Goal: Information Seeking & Learning: Learn about a topic

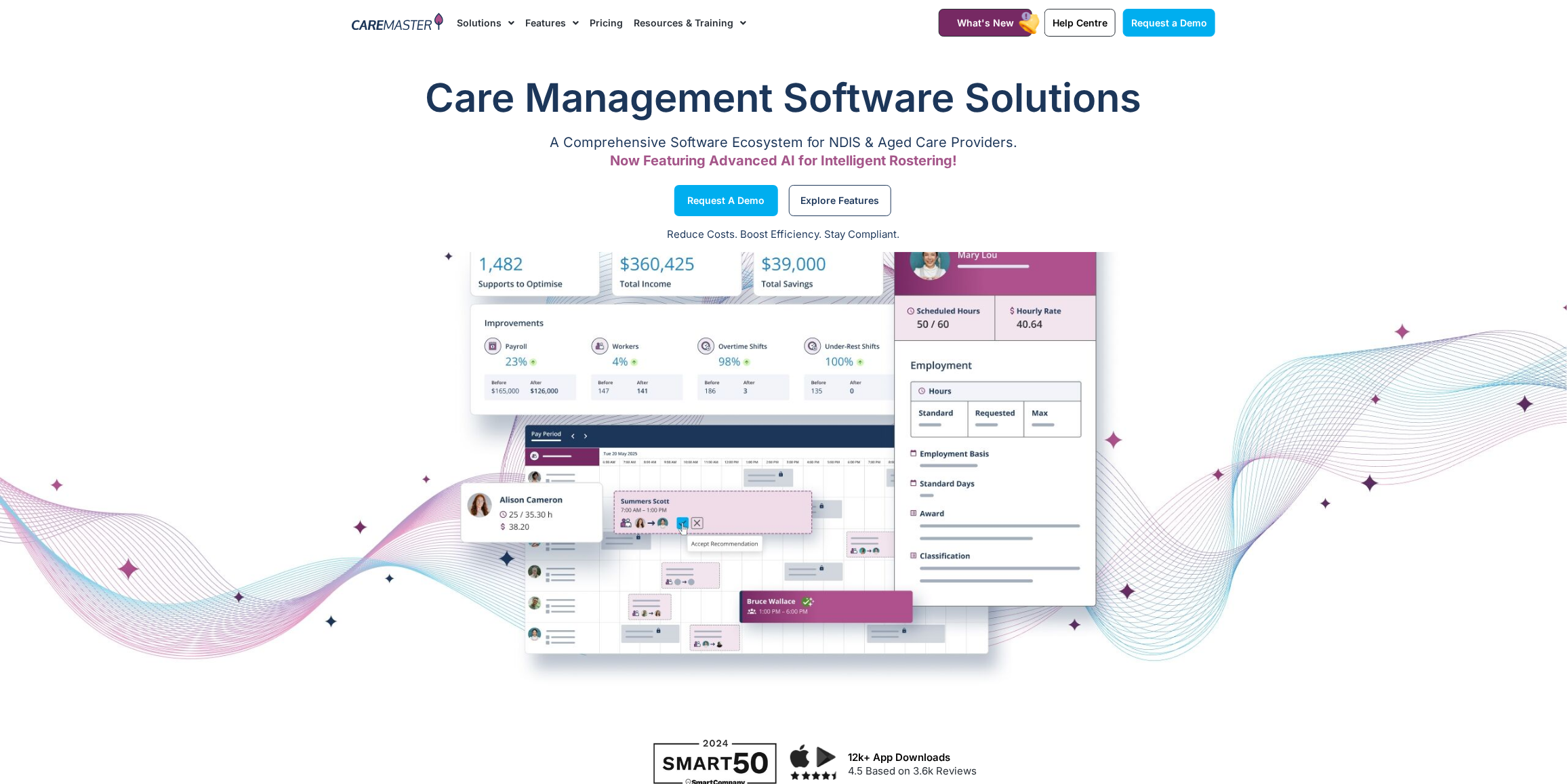
click at [724, 28] on link "Resources & Training" at bounding box center [690, 22] width 113 height 46
click at [734, 21] on span "Menu" at bounding box center [740, 23] width 13 height 23
click at [734, 24] on span "Menu" at bounding box center [740, 23] width 13 height 23
click at [734, 21] on span "Menu" at bounding box center [740, 23] width 13 height 23
click at [723, 53] on link "NDIS Software News & Articles" at bounding box center [725, 61] width 182 height 31
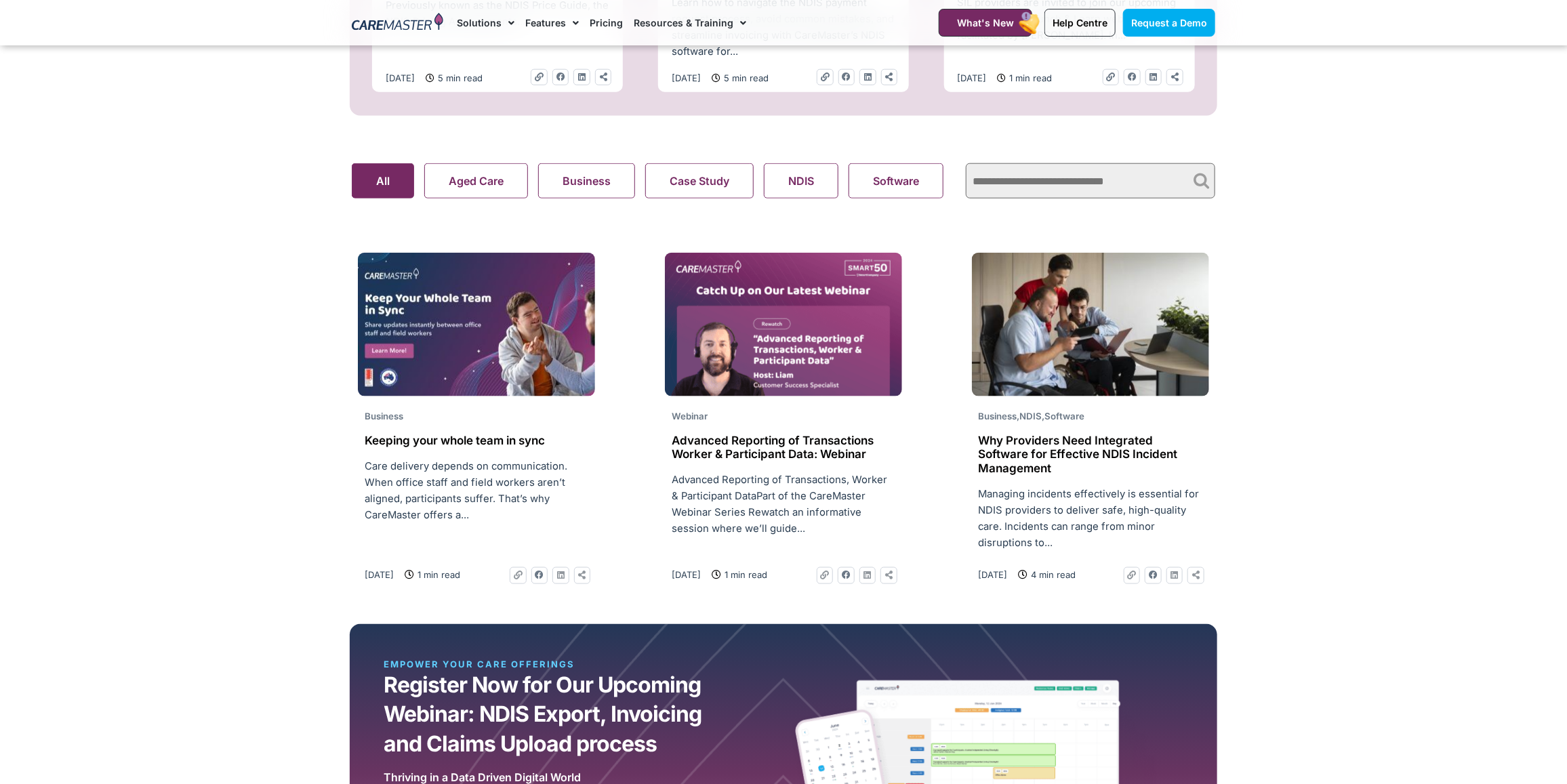
scroll to position [847, 0]
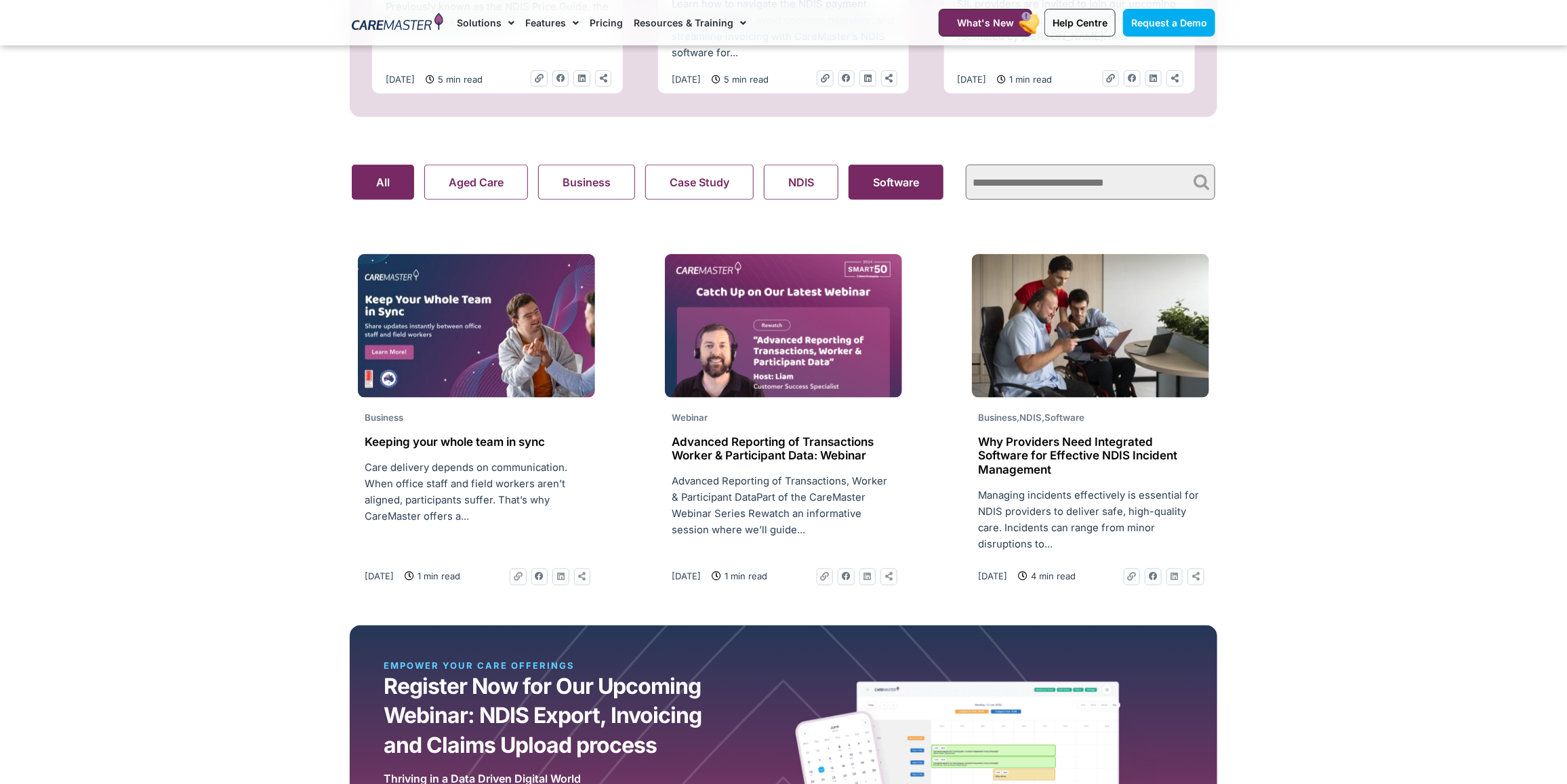
click at [876, 195] on button "Software" at bounding box center [895, 182] width 94 height 35
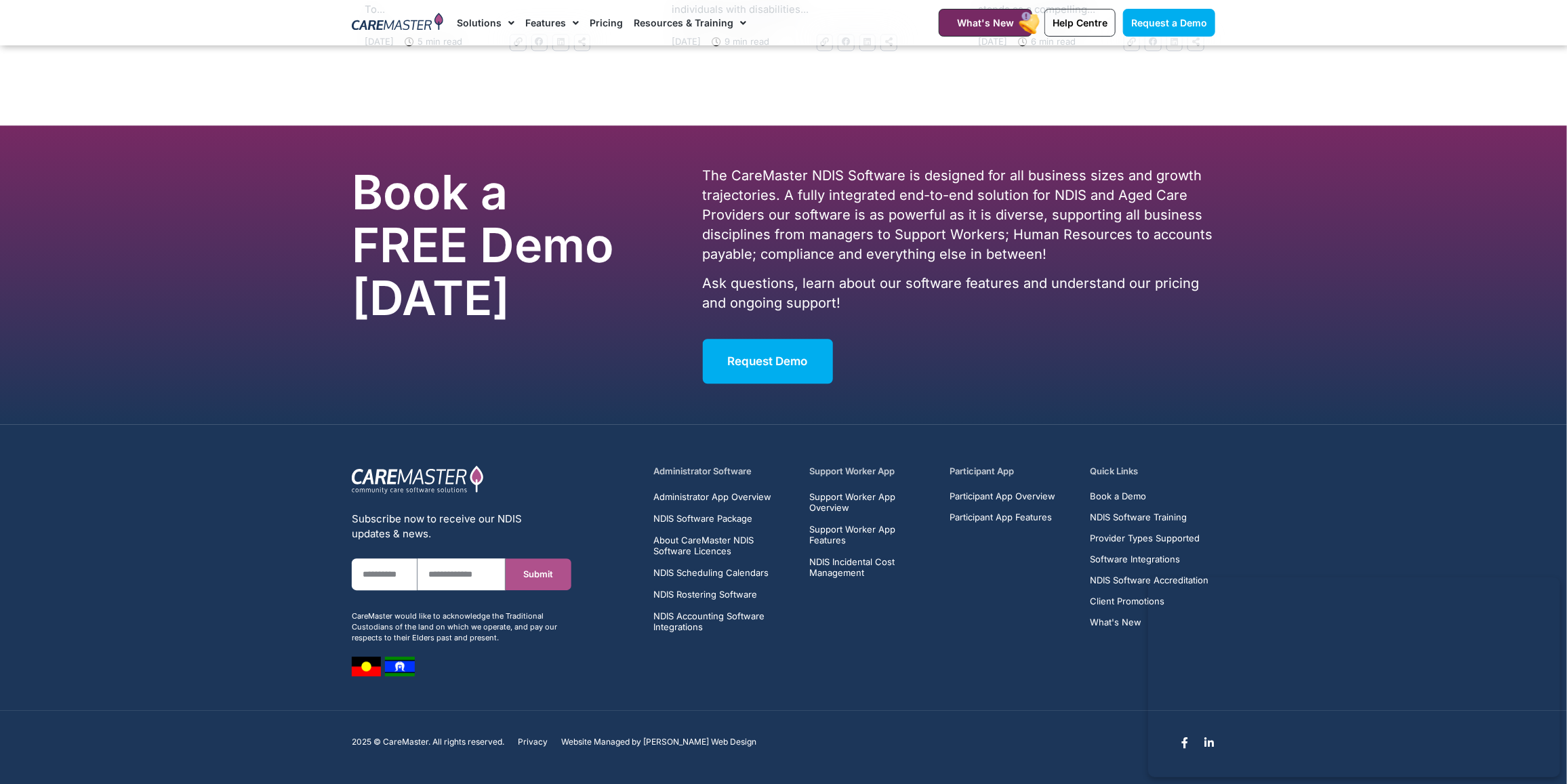
scroll to position [2418, 0]
click at [851, 464] on div "Administrator Software Administrator App Overview NDIS Software Package About C…" at bounding box center [933, 570] width 575 height 225
click at [845, 526] on span "Support Worker App Features" at bounding box center [872, 534] width 125 height 21
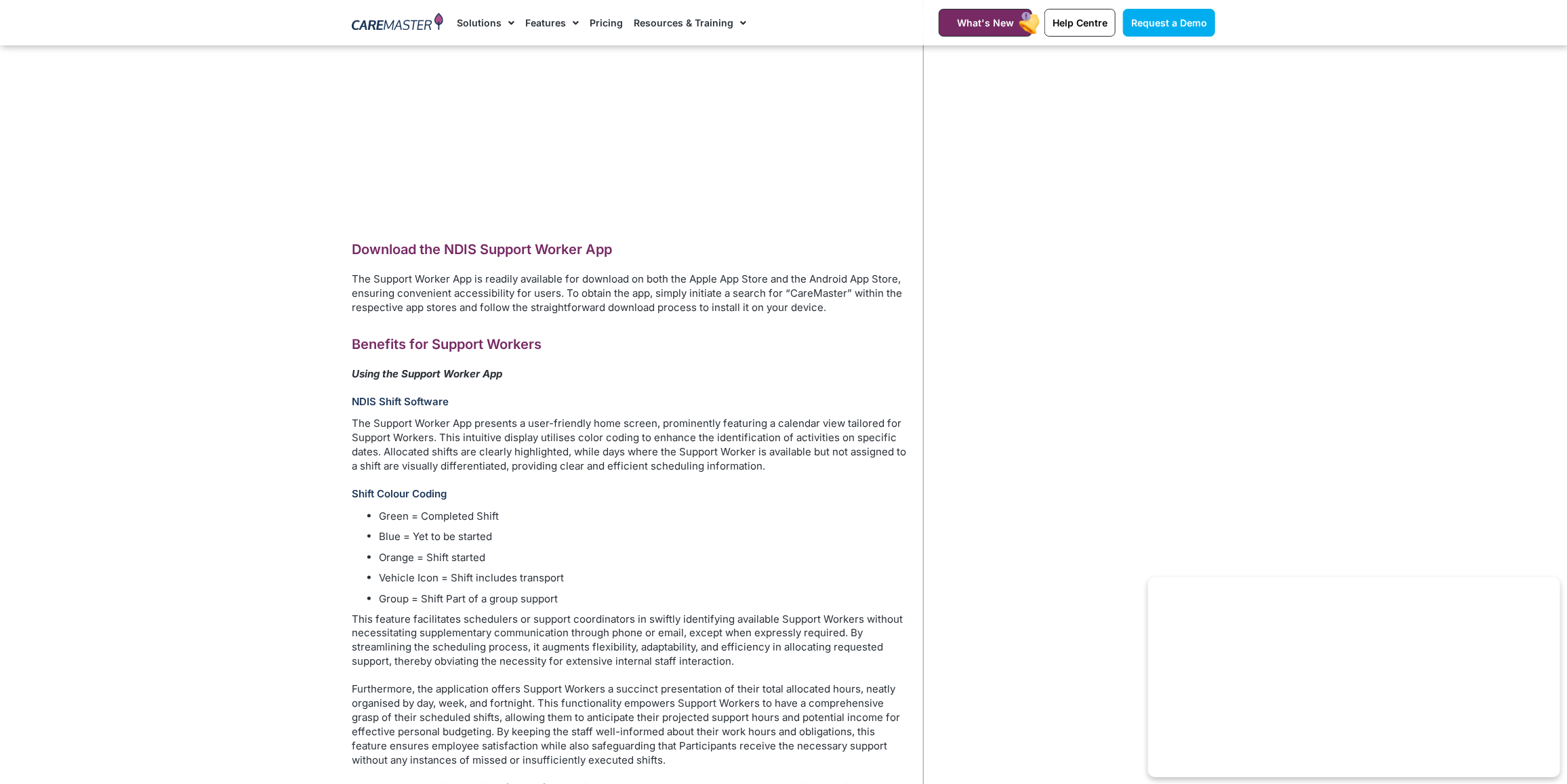
scroll to position [932, 0]
click at [423, 409] on h3 "NDIS Shift Software" at bounding box center [630, 402] width 558 height 13
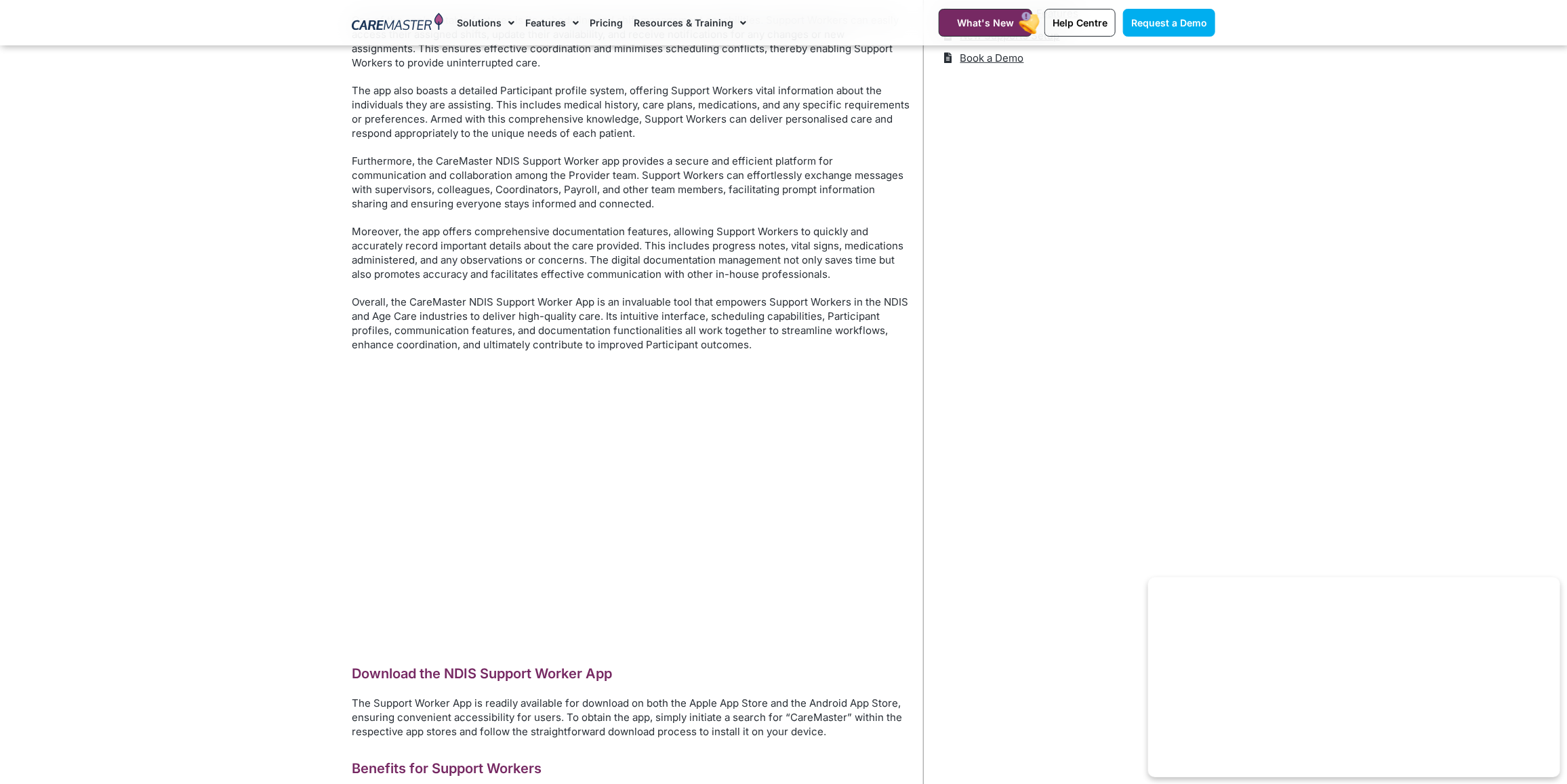
scroll to position [0, 0]
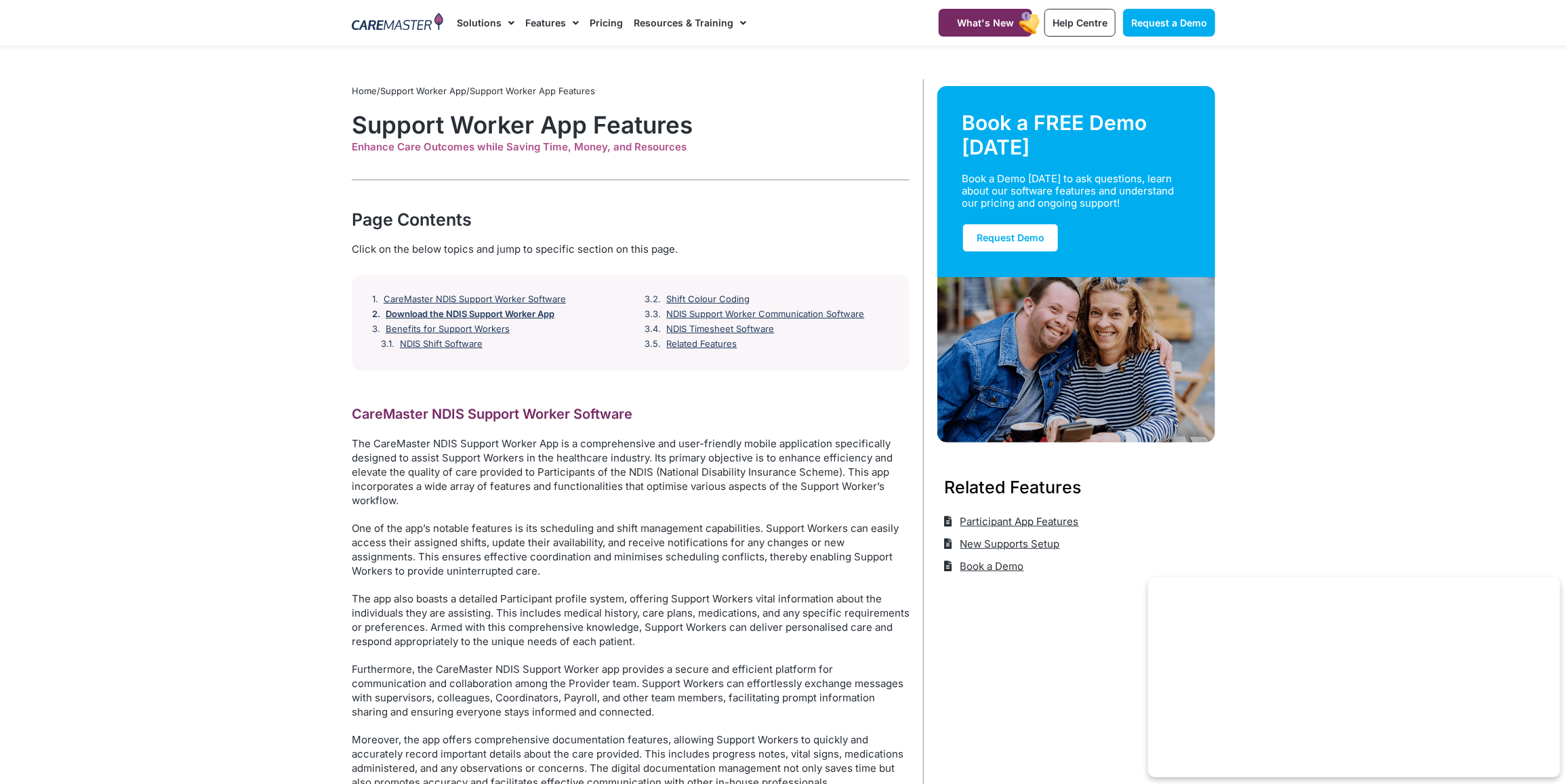
click at [465, 315] on link "Download the NDIS Support Worker App" at bounding box center [469, 314] width 168 height 11
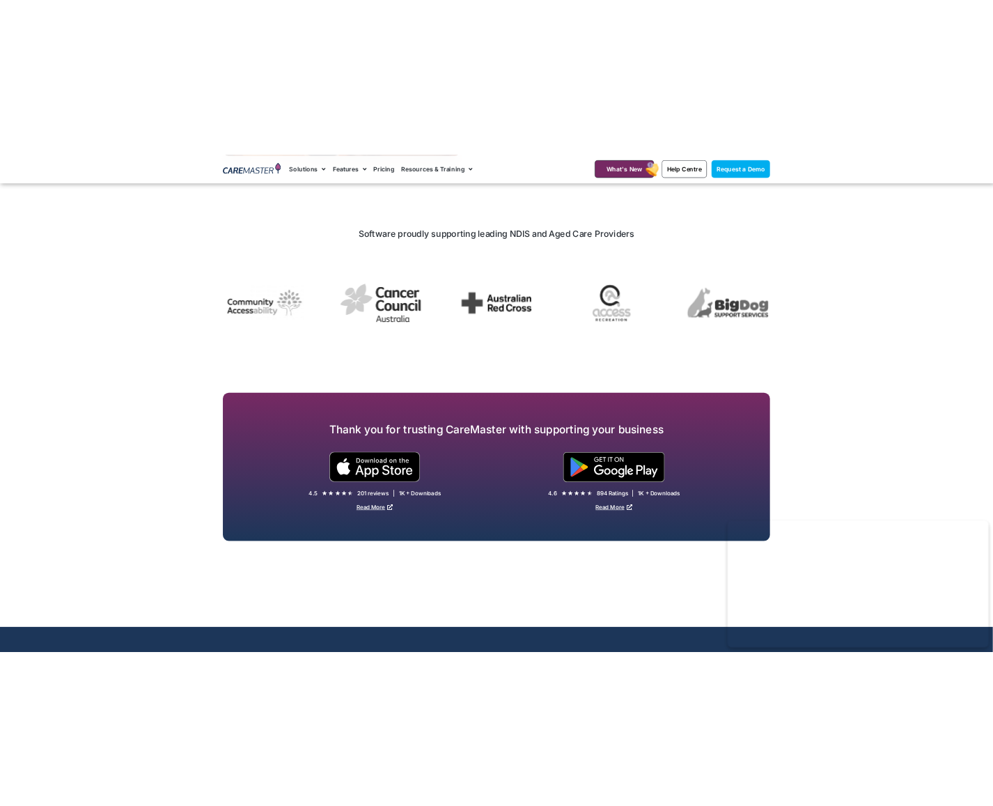
scroll to position [2974, 0]
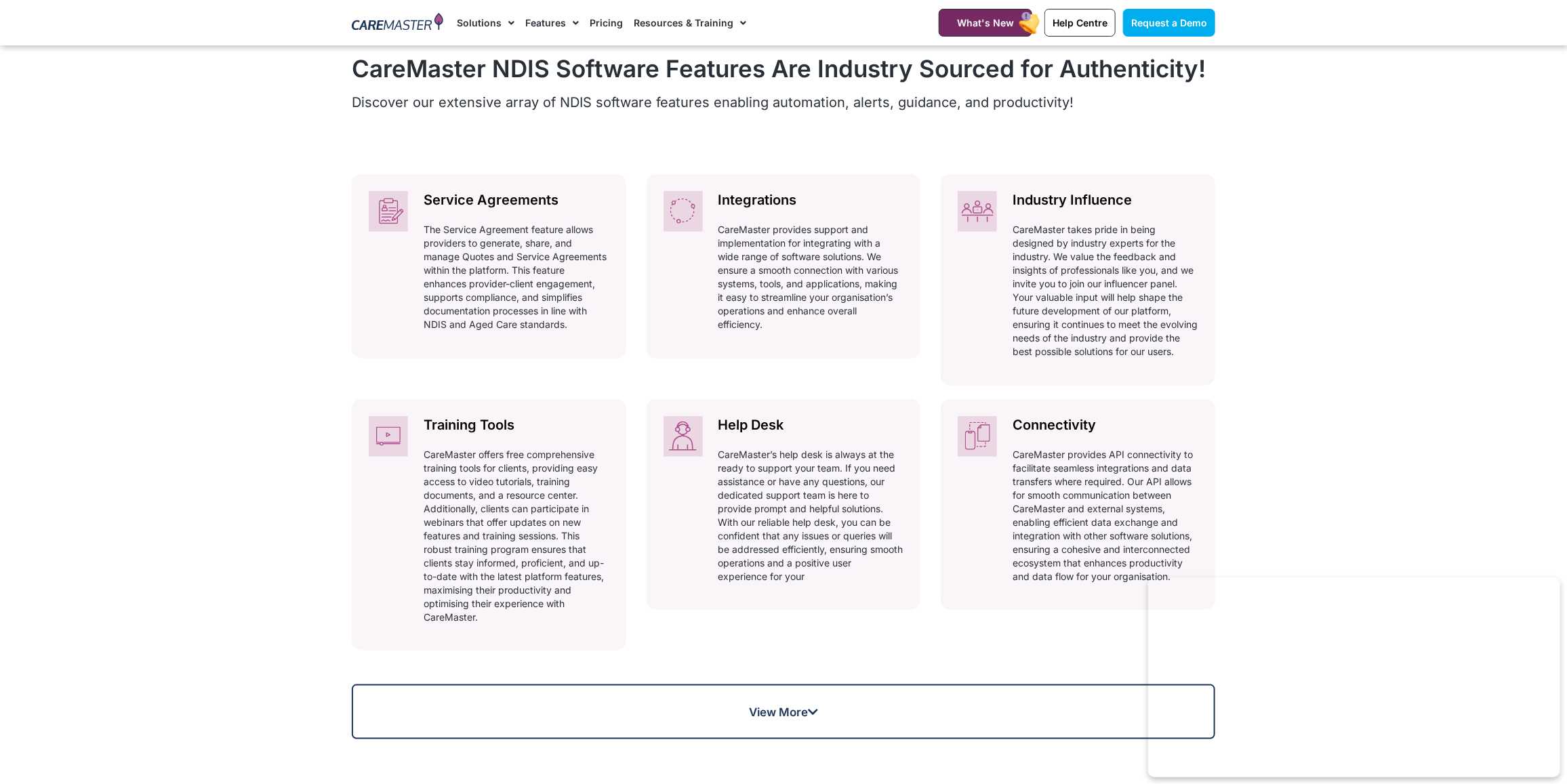
scroll to position [1016, 0]
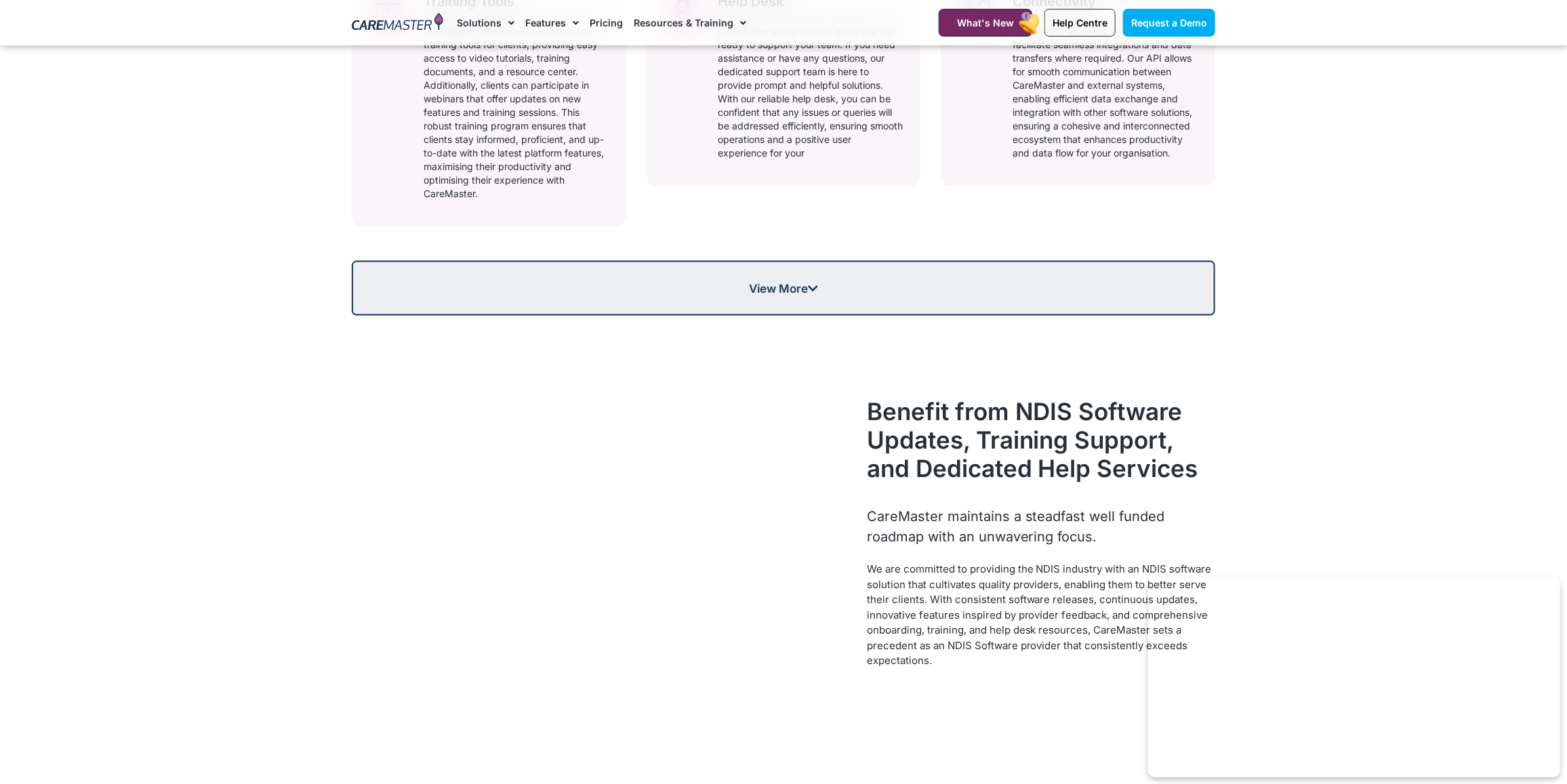
click at [797, 308] on link "View More" at bounding box center [783, 288] width 863 height 54
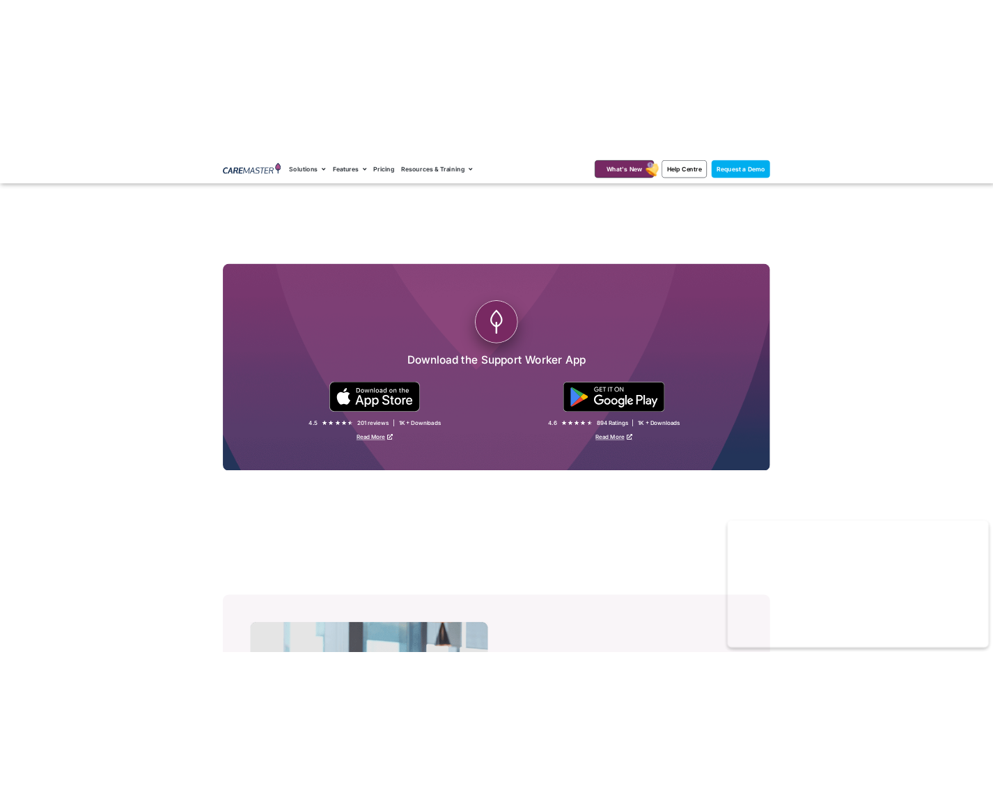
scroll to position [2885, 0]
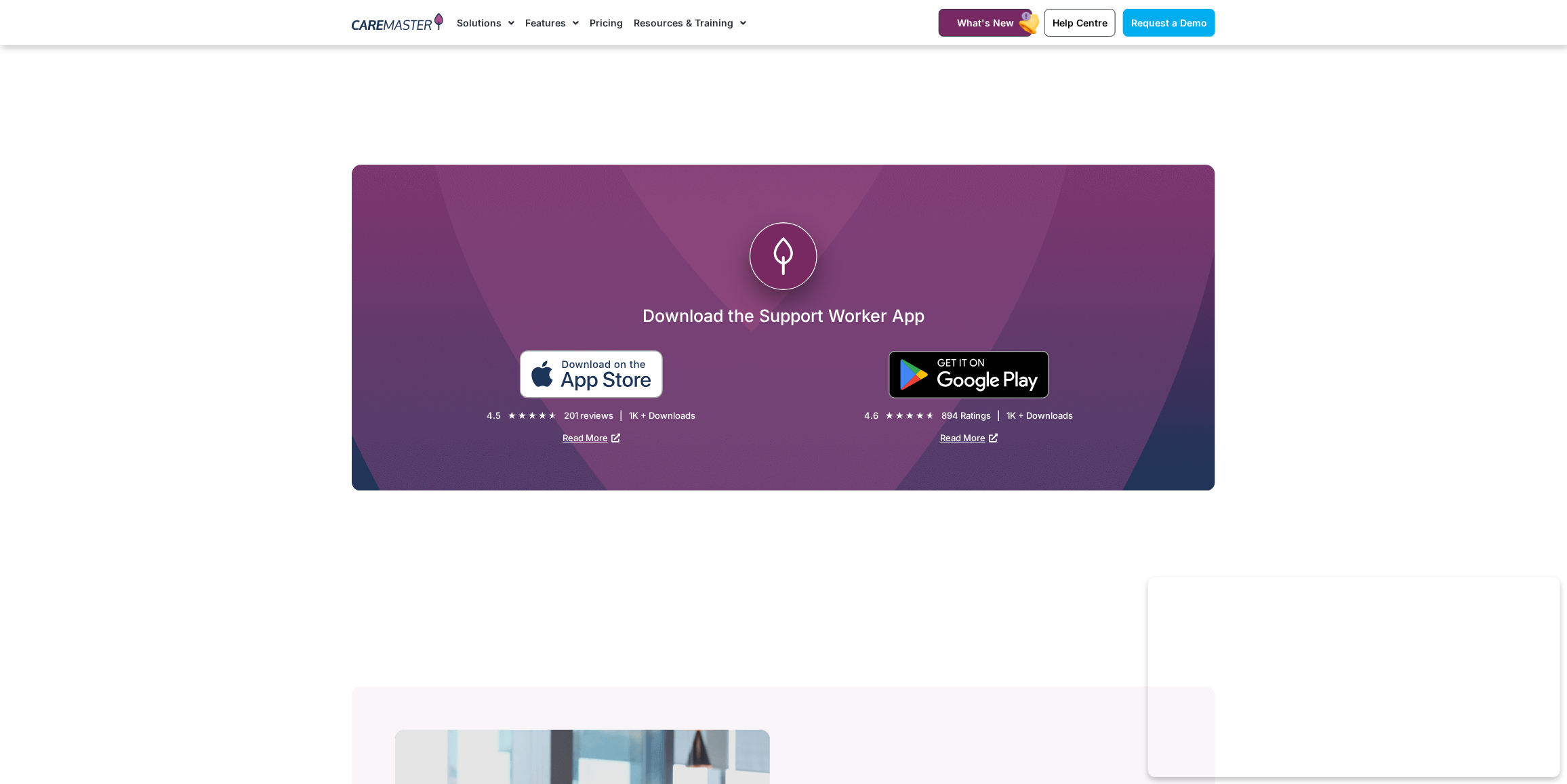
click at [590, 363] on img at bounding box center [591, 374] width 144 height 48
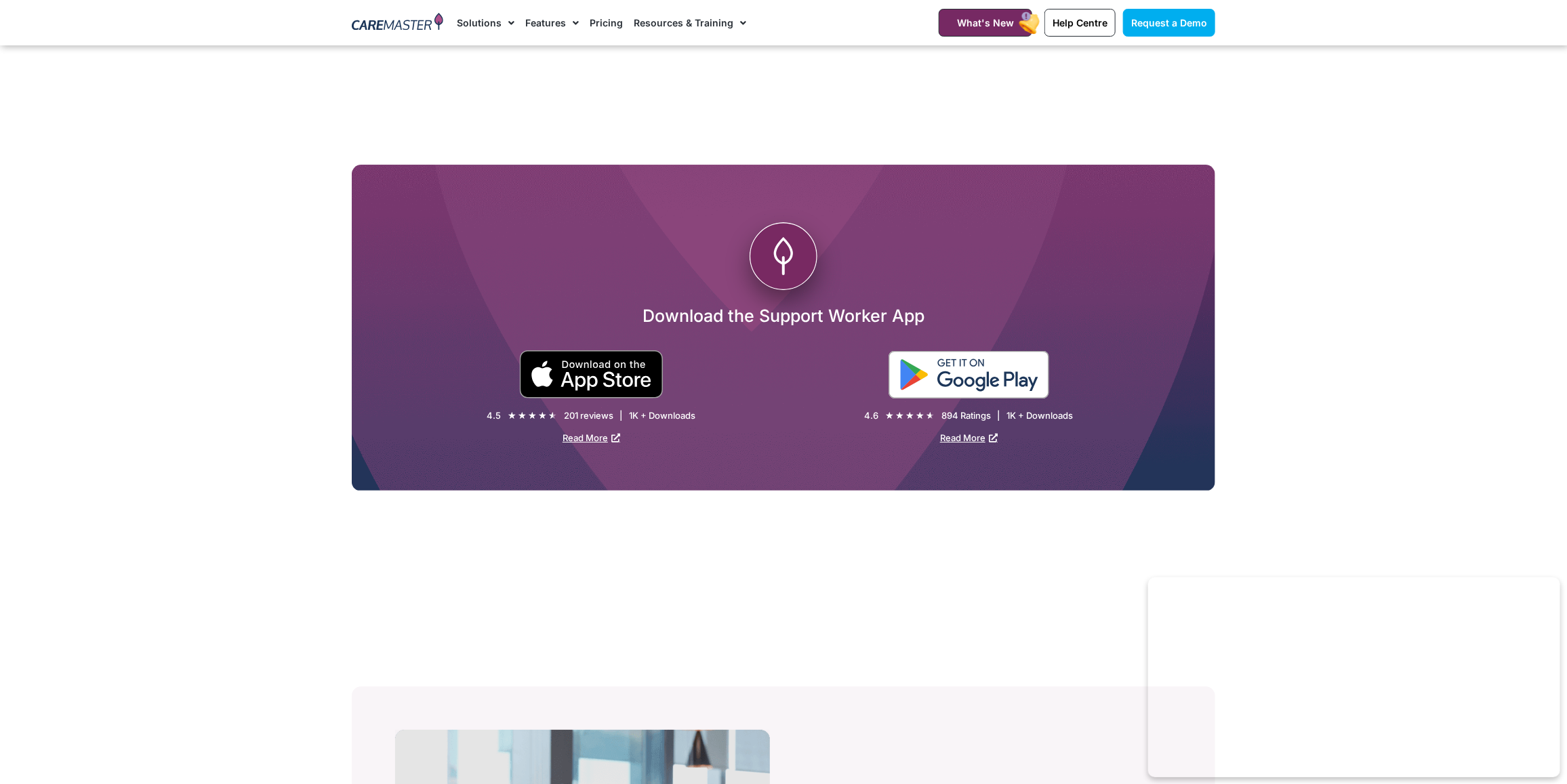
click at [941, 368] on img at bounding box center [968, 374] width 161 height 48
click at [610, 432] on link "Read More" at bounding box center [591, 437] width 57 height 11
drag, startPoint x: 499, startPoint y: 180, endPoint x: 412, endPoint y: 434, distance: 268.5
click at [412, 434] on div ".cls-1 { fill: #782962; stroke-width: 10px; } .cls-1, .cls-2, .cls-3 { stroke: …" at bounding box center [783, 328] width 863 height 327
drag, startPoint x: 412, startPoint y: 434, endPoint x: 1140, endPoint y: 293, distance: 741.5
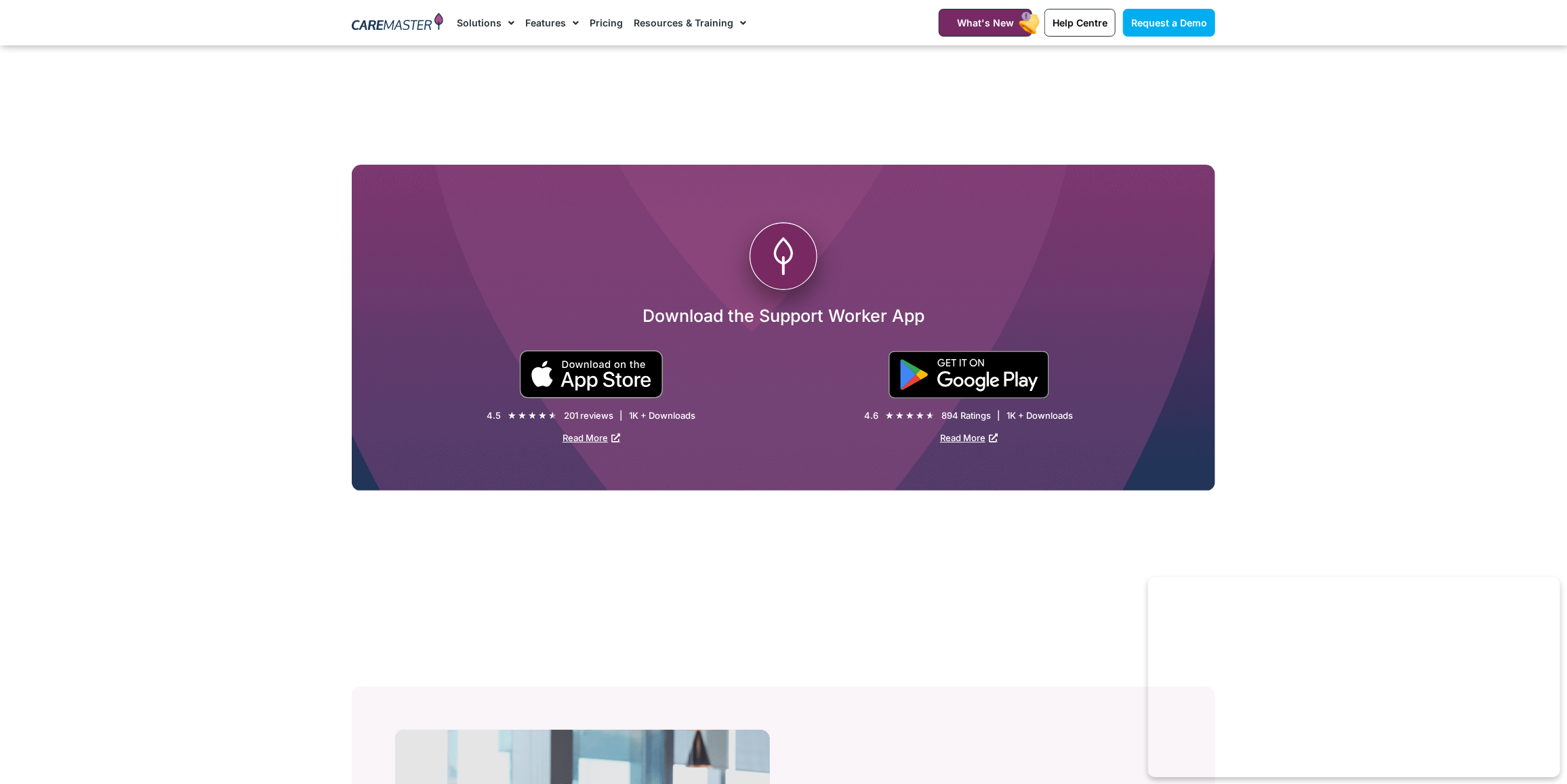
click at [1140, 304] on h2 "Download the Support Worker App" at bounding box center [783, 315] width 863 height 21
